Goal: Navigation & Orientation: Understand site structure

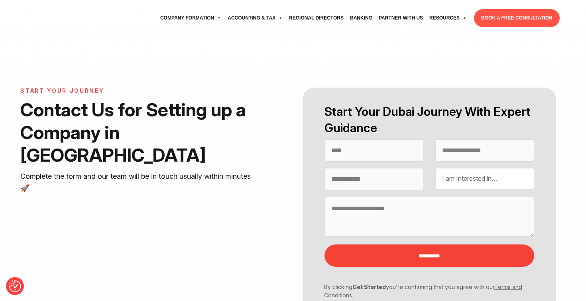
select select "Contact form"
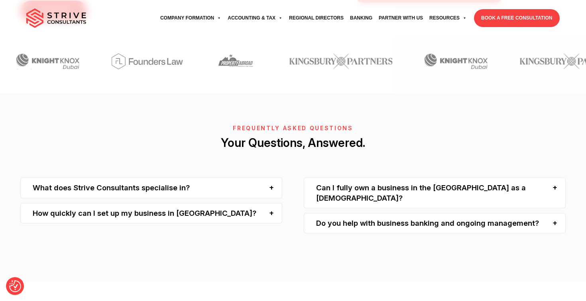
scroll to position [2144, 0]
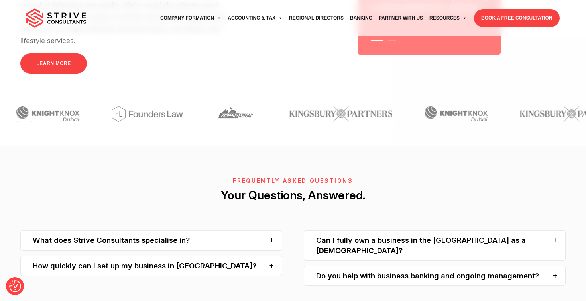
click at [267, 230] on div "What does Strive Consultants specialise in?" at bounding box center [150, 240] width 261 height 20
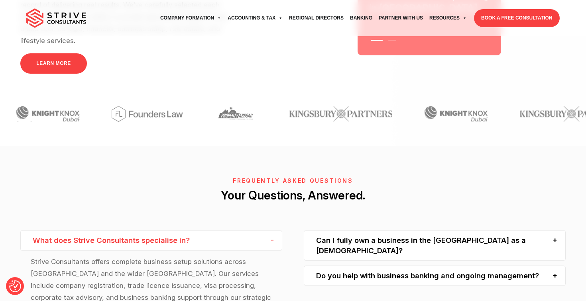
click at [267, 230] on div "What does Strive Consultants specialise in?" at bounding box center [150, 240] width 261 height 20
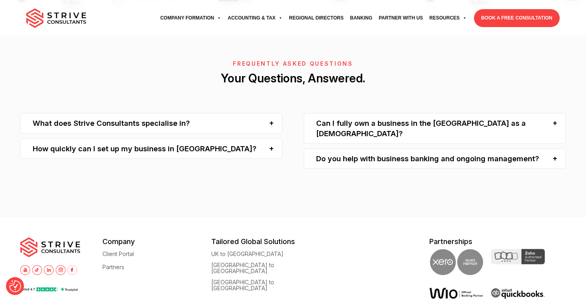
scroll to position [2263, 0]
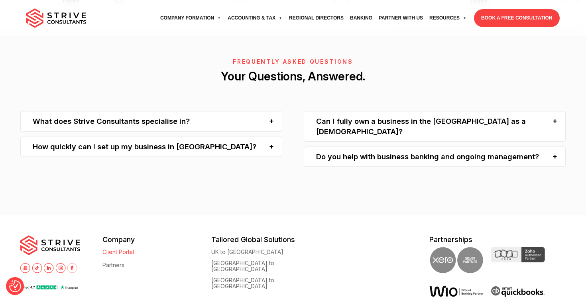
click at [123, 249] on link "Client Portal" at bounding box center [117, 252] width 31 height 6
click at [109, 262] on link "Partners" at bounding box center [113, 265] width 22 height 6
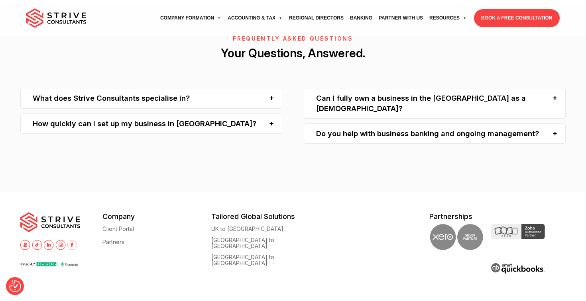
scroll to position [2293, 0]
